Goal: Transaction & Acquisition: Book appointment/travel/reservation

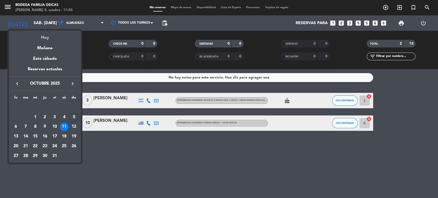
click at [42, 40] on div "Hoy" at bounding box center [45, 36] width 72 height 11
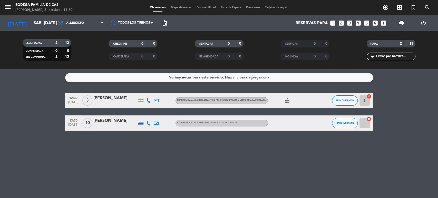
type input "dom. [DATE]"
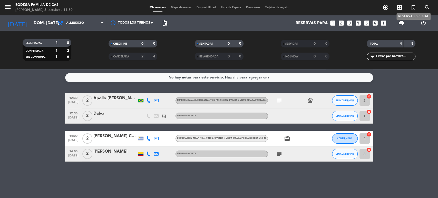
click at [414, 7] on icon "turned_in_not" at bounding box center [413, 7] width 6 height 6
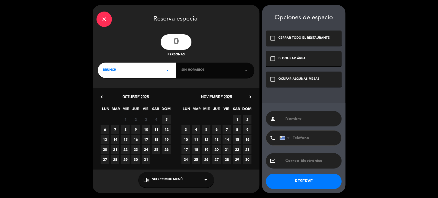
click at [179, 44] on input "number" at bounding box center [176, 41] width 31 height 15
type input "4"
drag, startPoint x: 273, startPoint y: 80, endPoint x: 282, endPoint y: 92, distance: 15.1
click at [273, 81] on icon "check_box_outline_blank" at bounding box center [273, 79] width 6 height 6
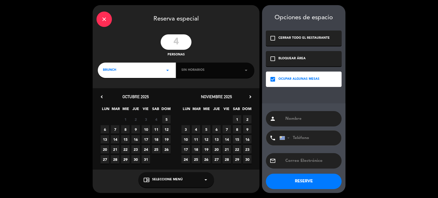
click at [297, 119] on input "text" at bounding box center [311, 118] width 53 height 7
click at [169, 181] on span "Seleccione Menú" at bounding box center [167, 179] width 31 height 5
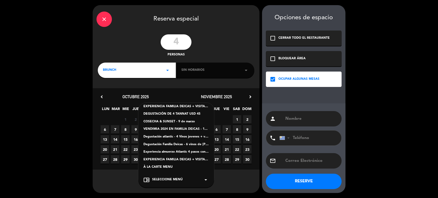
scroll to position [22, 0]
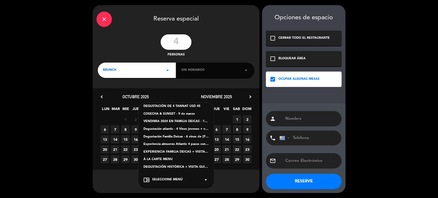
click at [120, 177] on meitre-dropdown "chrome_reader_mode Seleccione Menú arrow_drop_down QUESOS NATURALES & VINOS ESP…" at bounding box center [176, 179] width 167 height 15
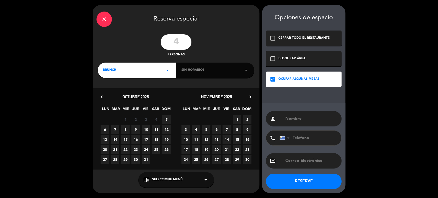
click at [167, 119] on span "5" at bounding box center [166, 119] width 8 height 8
click at [297, 115] on div "person" at bounding box center [304, 118] width 76 height 15
click at [315, 119] on input "text" at bounding box center [311, 118] width 53 height 7
click at [330, 122] on input "text" at bounding box center [311, 118] width 53 height 7
type input "S"
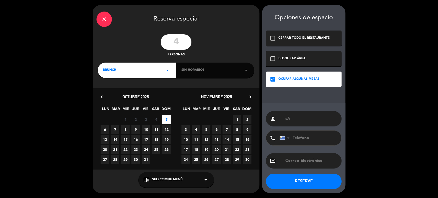
type input "s"
type input "[PERSON_NAME]"
click at [195, 182] on div "chrome_reader_mode Seleccione Menú arrow_drop_down" at bounding box center [176, 179] width 76 height 15
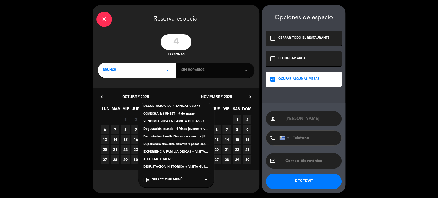
drag, startPoint x: 160, startPoint y: 157, endPoint x: 163, endPoint y: 160, distance: 4.3
click at [160, 158] on div "À LA CARTE MENU" at bounding box center [175, 159] width 65 height 5
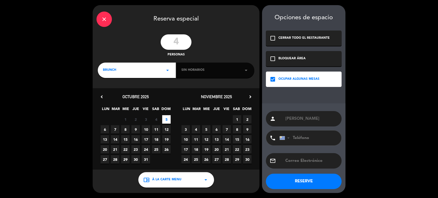
click at [305, 179] on button "RESERVE" at bounding box center [304, 181] width 76 height 15
click at [125, 72] on div "BRUNCH arrow_drop_down" at bounding box center [137, 70] width 78 height 15
click at [112, 92] on div "Almuerzo" at bounding box center [137, 91] width 68 height 5
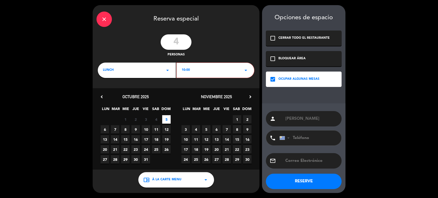
click at [186, 68] on span "10:00" at bounding box center [186, 70] width 8 height 5
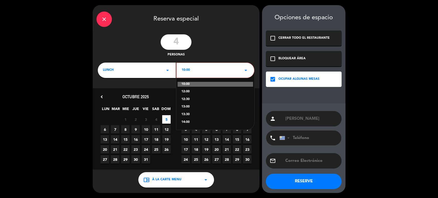
click at [186, 107] on div "13:00" at bounding box center [215, 106] width 68 height 5
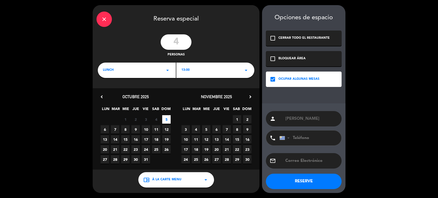
click at [290, 181] on button "RESERVE" at bounding box center [304, 181] width 76 height 15
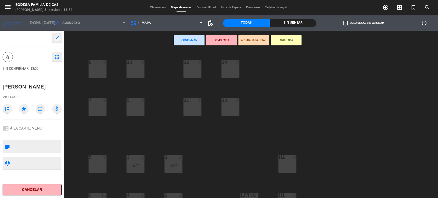
click at [155, 8] on span "Mis reservas" at bounding box center [157, 7] width 21 height 3
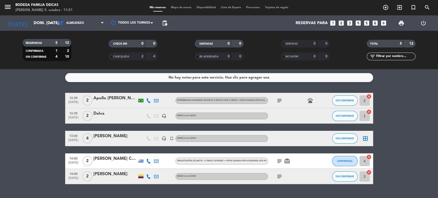
drag, startPoint x: 313, startPoint y: 53, endPoint x: 320, endPoint y: 51, distance: 7.7
click at [316, 52] on div "SERVIDAS 0 0 NO SHOW 0 0" at bounding box center [305, 50] width 86 height 28
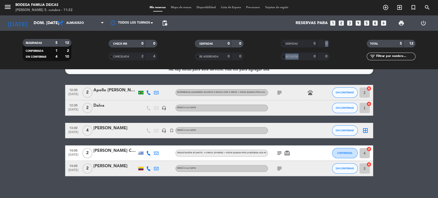
scroll to position [12, 0]
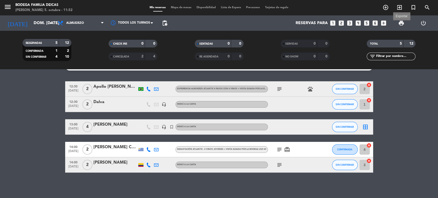
click at [402, 22] on span "print" at bounding box center [401, 23] width 6 height 6
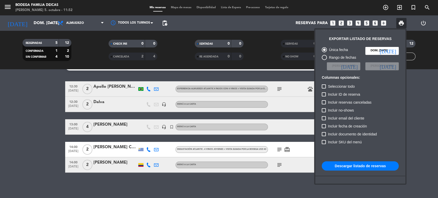
click at [421, 153] on div at bounding box center [219, 99] width 438 height 198
